Goal: Find specific page/section: Find specific page/section

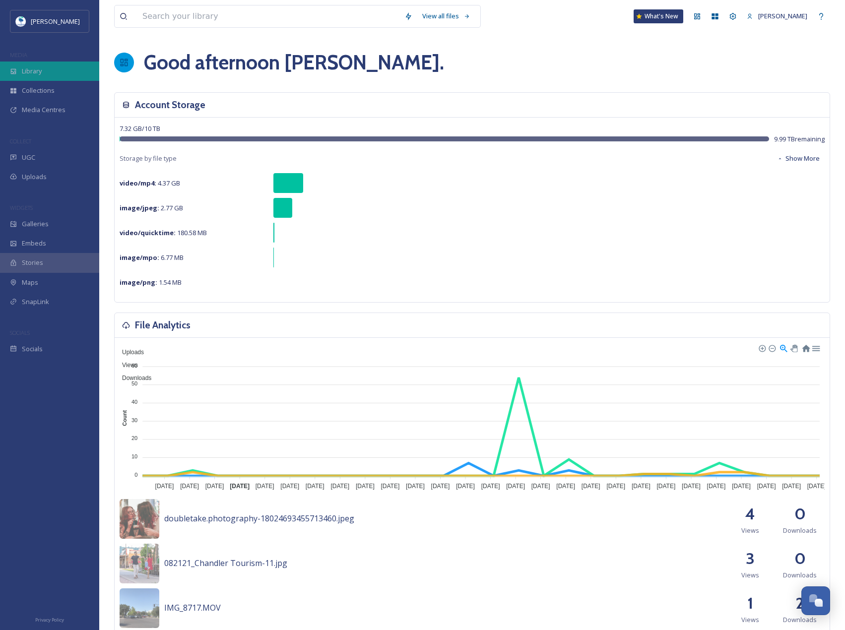
click at [30, 72] on span "Library" at bounding box center [32, 70] width 20 height 9
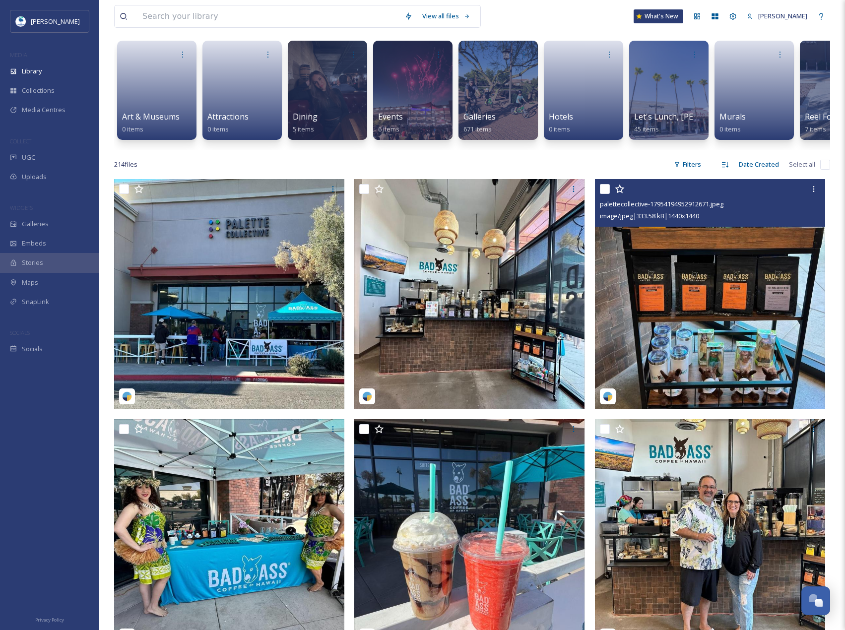
scroll to position [99, 0]
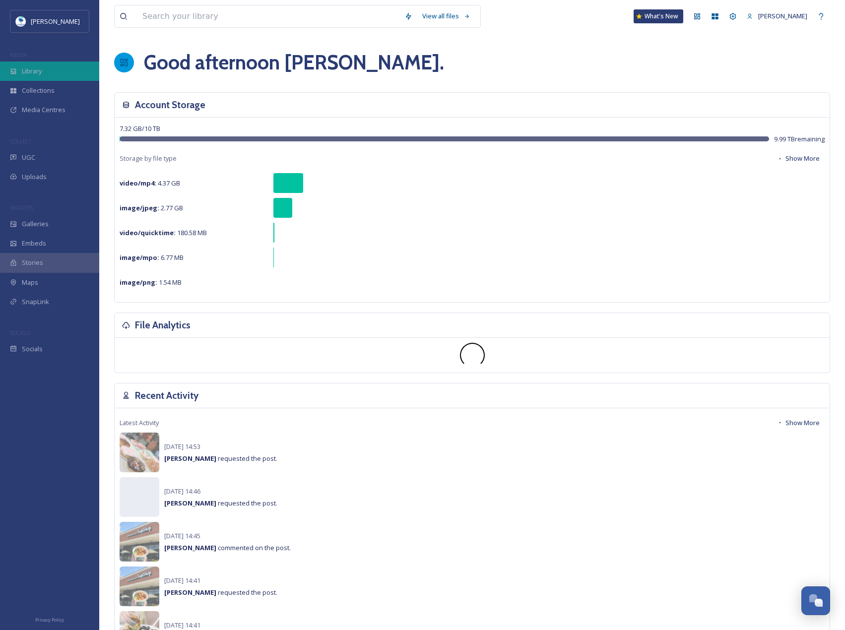
click at [66, 77] on div "Library" at bounding box center [49, 71] width 99 height 19
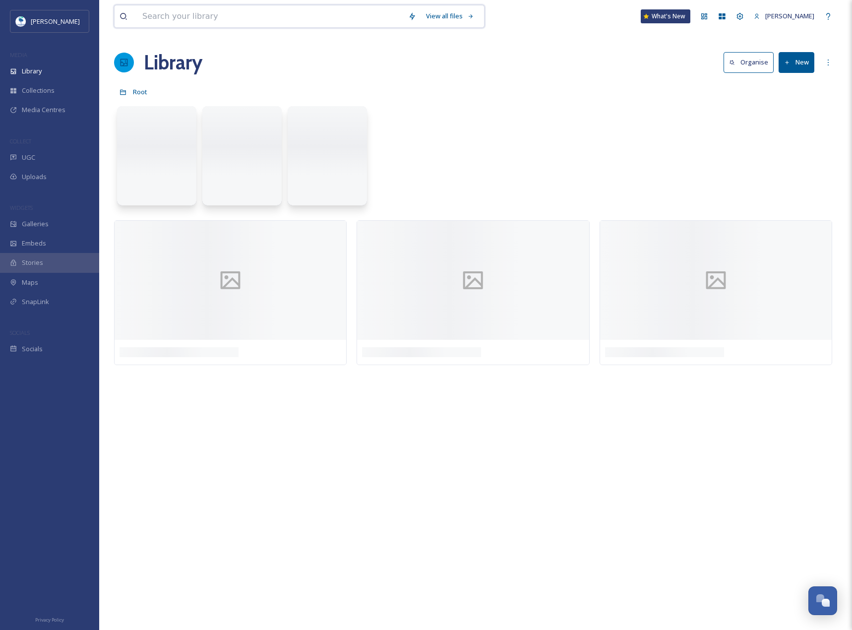
click at [196, 8] on input at bounding box center [270, 16] width 266 height 22
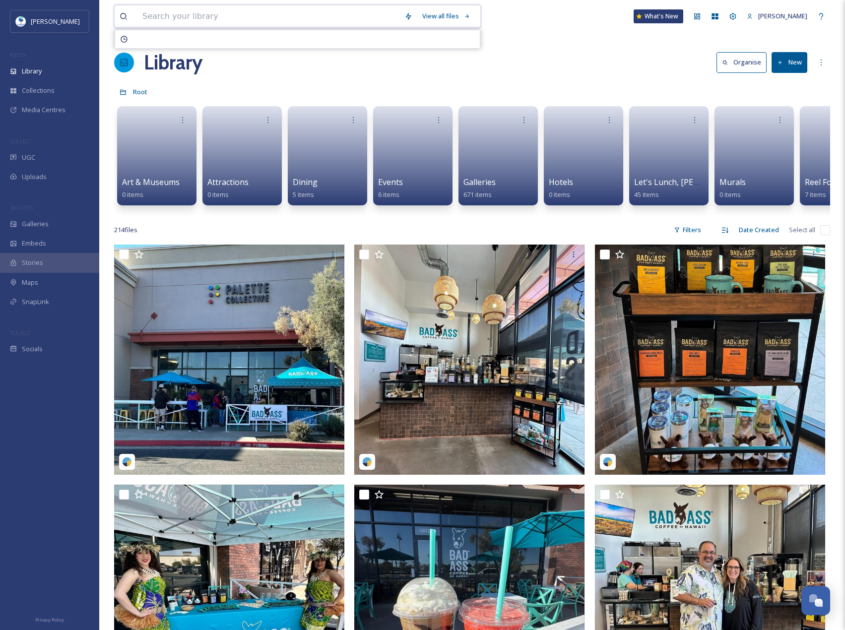
paste input "Bear's Den Bar & Grill"
type input "Bear's Den Bar & Grill"
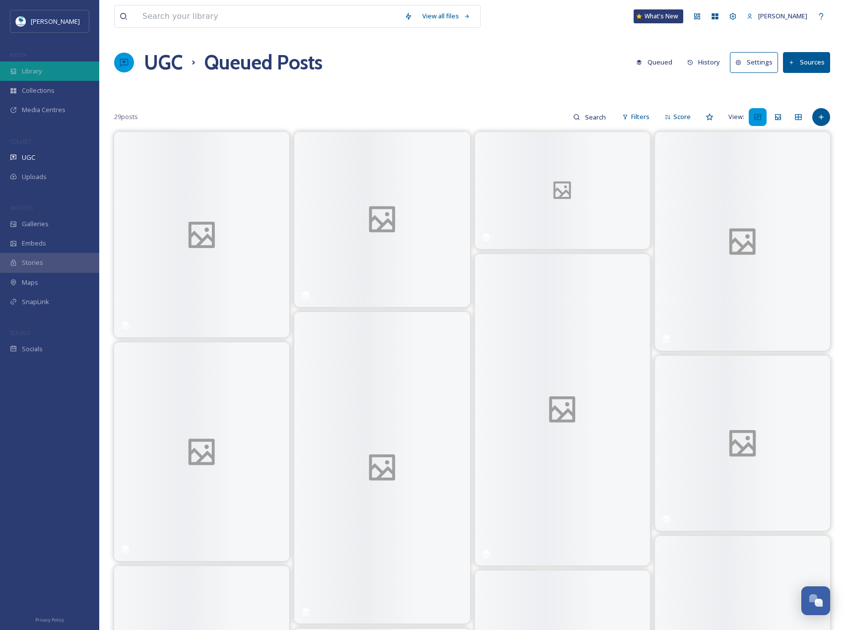
drag, startPoint x: 44, startPoint y: 72, endPoint x: 63, endPoint y: 72, distance: 18.9
click at [44, 72] on div "Library" at bounding box center [49, 71] width 99 height 19
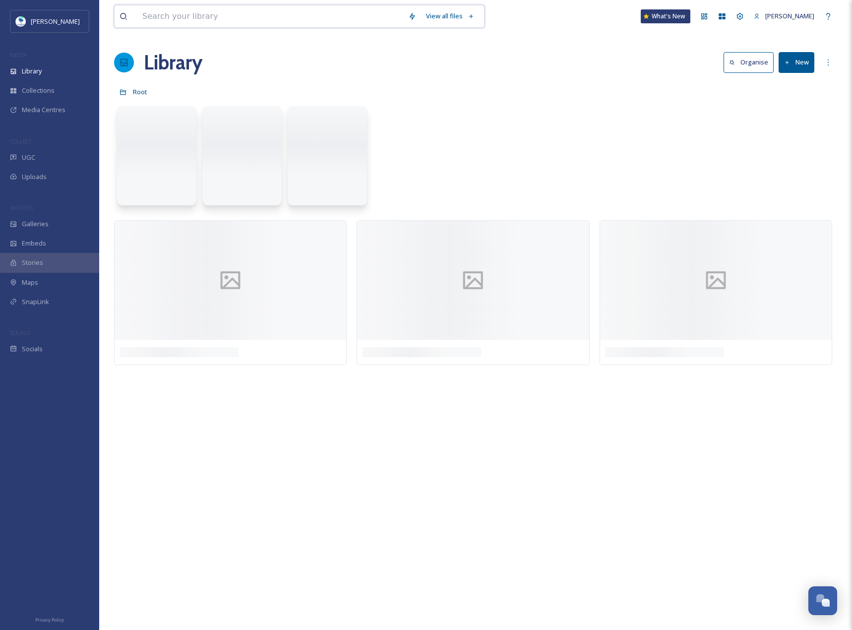
click at [150, 14] on input at bounding box center [270, 16] width 266 height 22
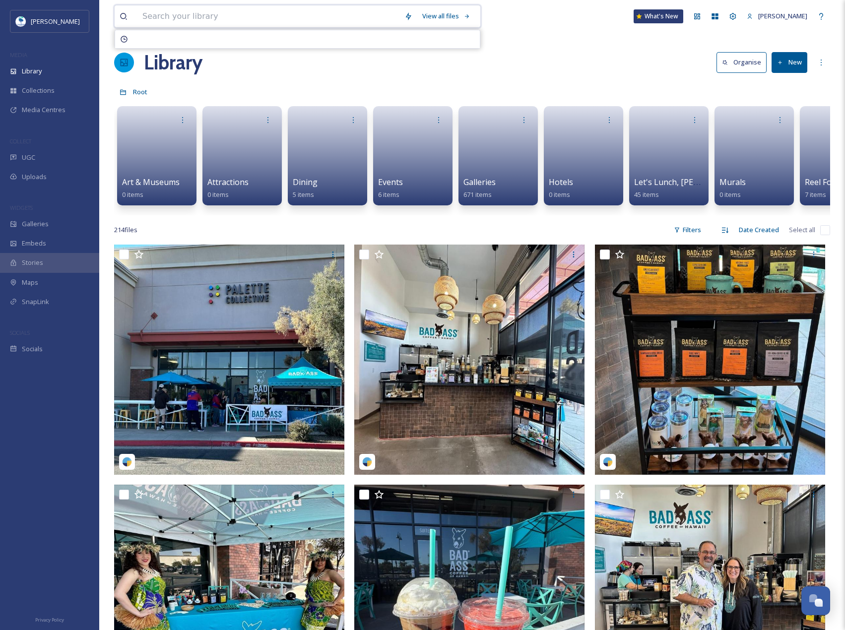
paste input "Pirate's Fish and Chips"
type input "Pirate's Fish and Chips"
